Goal: Navigation & Orientation: Find specific page/section

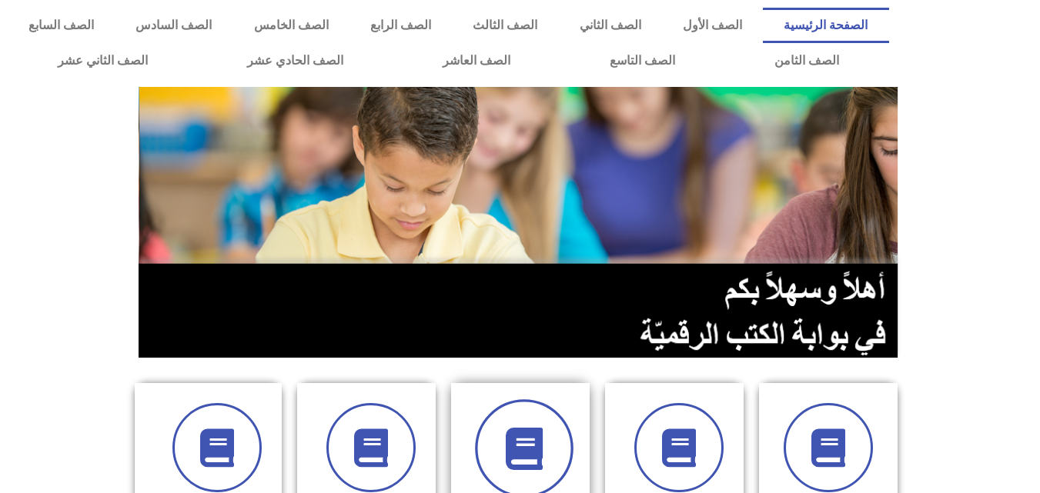
click at [543, 420] on span at bounding box center [524, 449] width 99 height 99
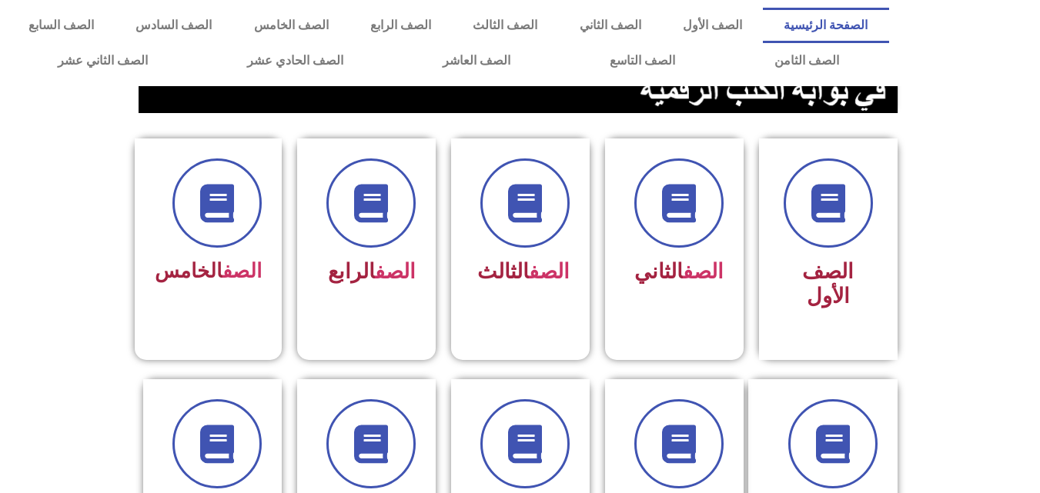
scroll to position [246, 0]
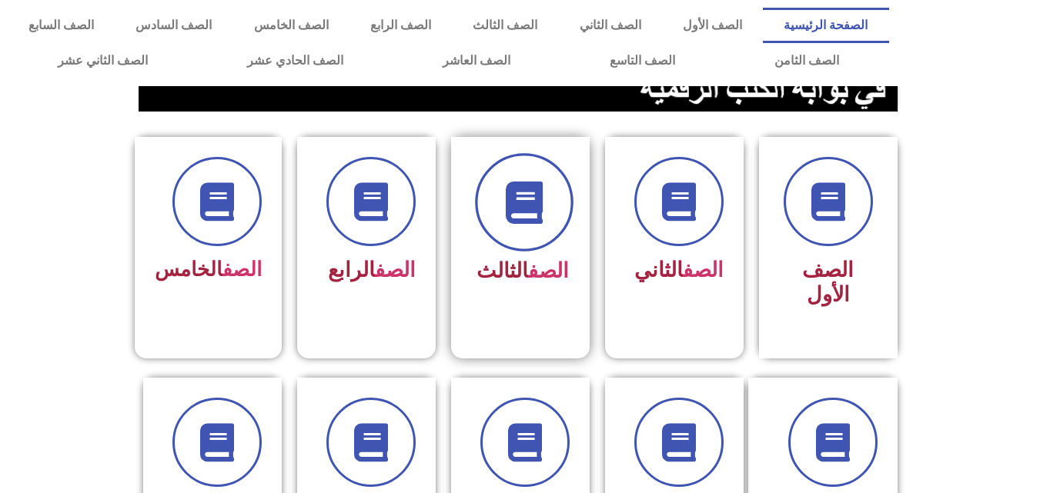
click at [530, 242] on span at bounding box center [524, 202] width 99 height 99
